Goal: Understand site structure: Understand site structure

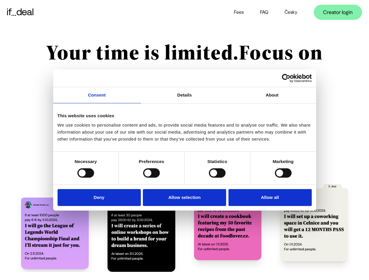
click at [97, 99] on link "Consent" at bounding box center [97, 95] width 88 height 16
click at [184, 99] on link "Details" at bounding box center [185, 95] width 88 height 16
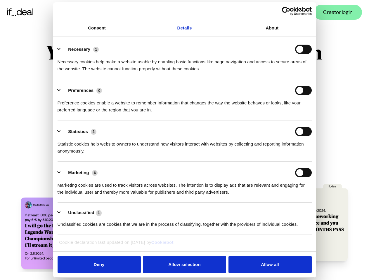
click at [272, 72] on div "Necessary cookies help make a website usable by enabling basic functions like p…" at bounding box center [184, 63] width 254 height 18
click at [86, 155] on div "Statistic cookies help website owners to understand how visitors interact with …" at bounding box center [184, 145] width 254 height 18
click at [151, 155] on div "Statistic cookies help website owners to understand how visitors interact with …" at bounding box center [184, 145] width 254 height 18
click at [217, 155] on div "Statistic cookies help website owners to understand how visitors interact with …" at bounding box center [184, 145] width 254 height 18
click at [283, 155] on div "Statistic cookies help website owners to understand how visitors interact with …" at bounding box center [184, 145] width 254 height 18
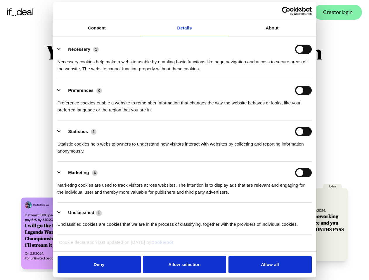
click at [100, 197] on li "Marketing 6 Marketing cookies are used to track visitors across websites. The i…" at bounding box center [184, 182] width 254 height 41
click at [184, 197] on li "Marketing 6 Marketing cookies are used to track visitors across websites. The i…" at bounding box center [184, 182] width 254 height 41
click at [268, 197] on li "Marketing 6 Marketing cookies are used to track visitors across websites. The i…" at bounding box center [184, 182] width 254 height 41
